Goal: Task Accomplishment & Management: Manage account settings

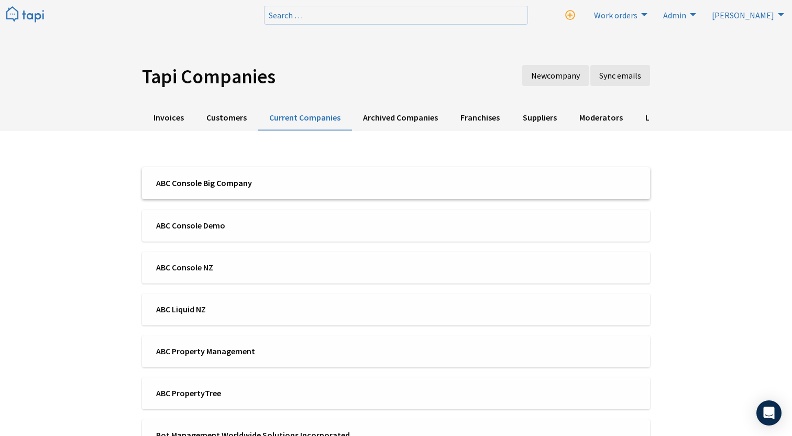
click at [373, 186] on span "ABC Console Big Company" at bounding box center [272, 183] width 233 height 12
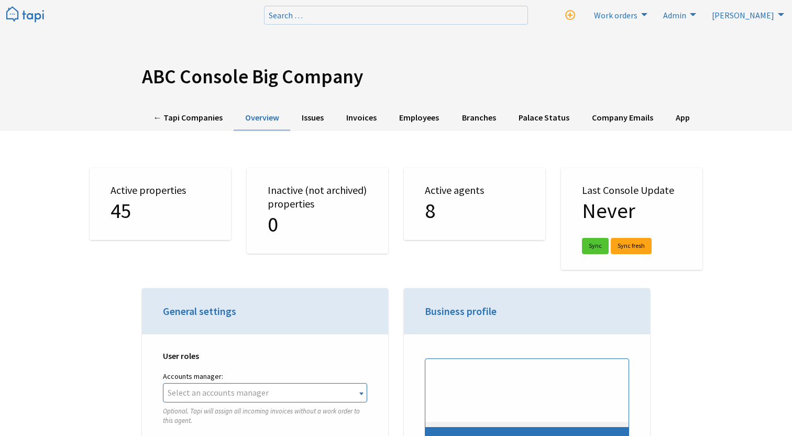
select select "TAPI"
click at [423, 118] on link "Employees" at bounding box center [419, 118] width 62 height 26
